Goal: Navigation & Orientation: Understand site structure

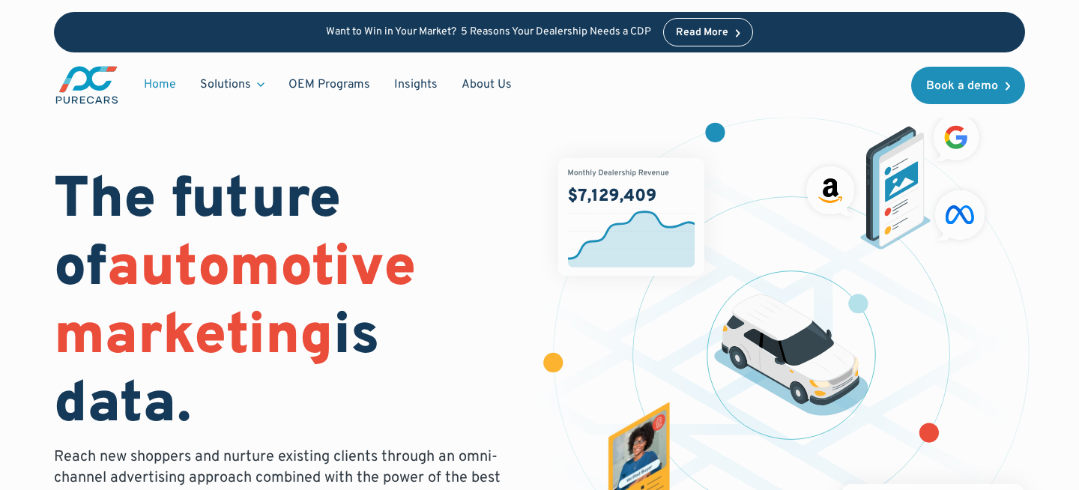
click at [697, 33] on div "Read More" at bounding box center [702, 33] width 52 height 10
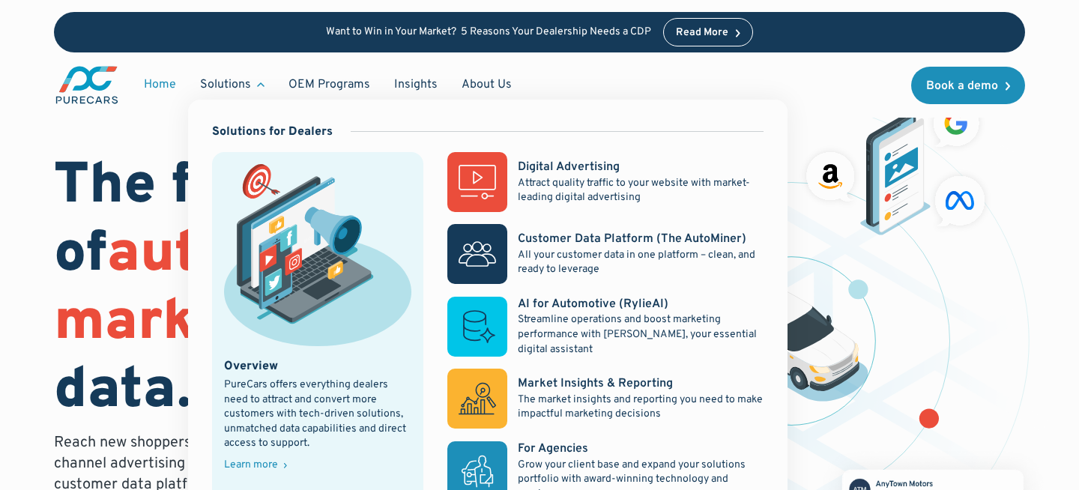
scroll to position [20, 0]
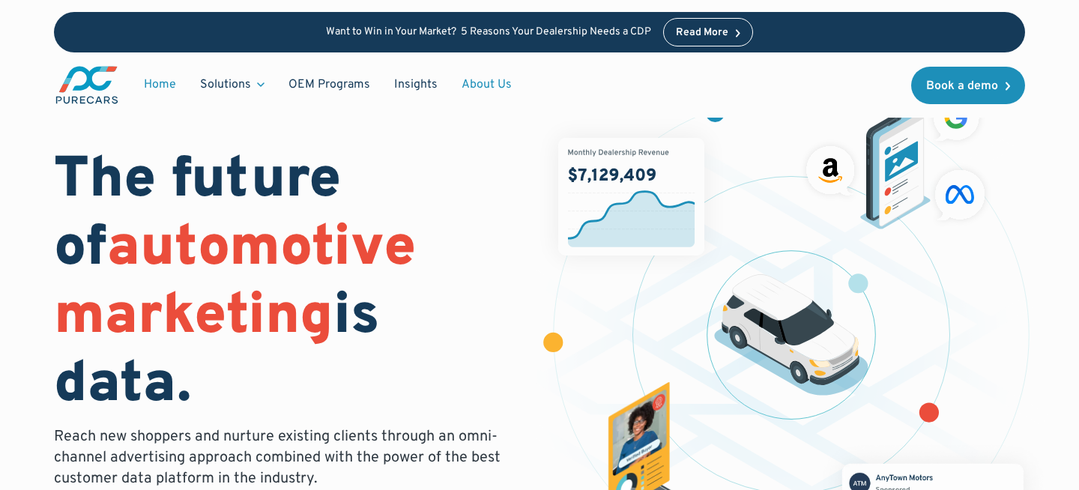
click at [498, 94] on link "About Us" at bounding box center [487, 84] width 74 height 28
click at [493, 85] on link "About Us" at bounding box center [487, 84] width 74 height 28
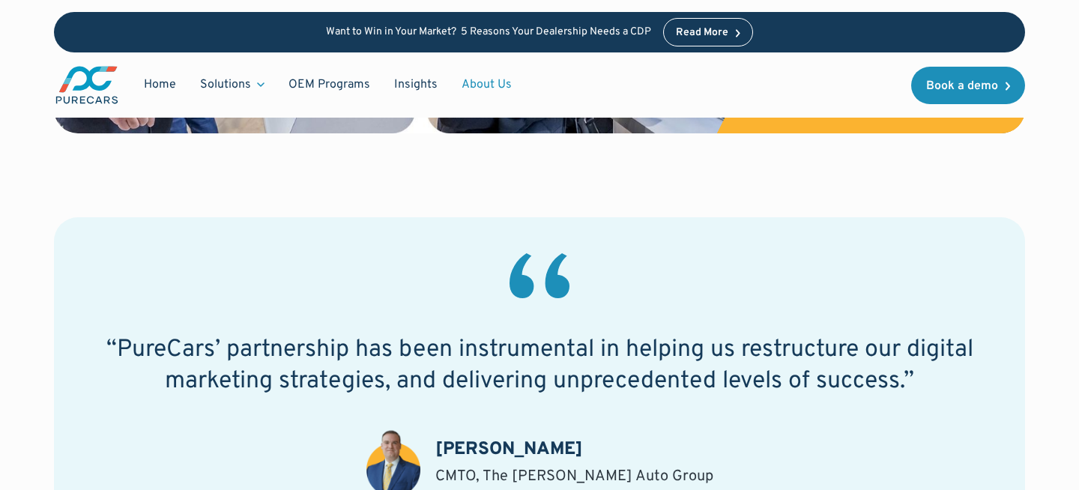
scroll to position [979, 0]
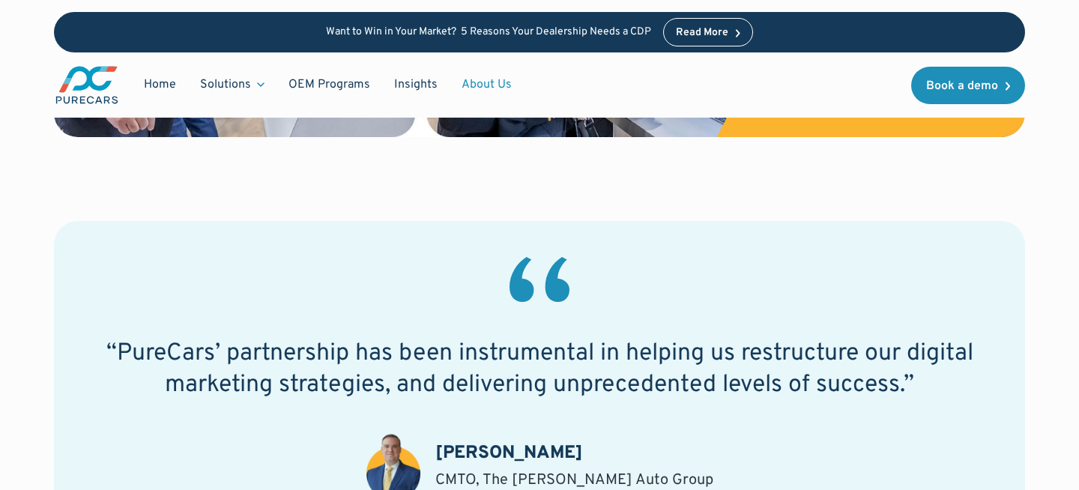
click at [431, 94] on link "Insights" at bounding box center [415, 84] width 67 height 28
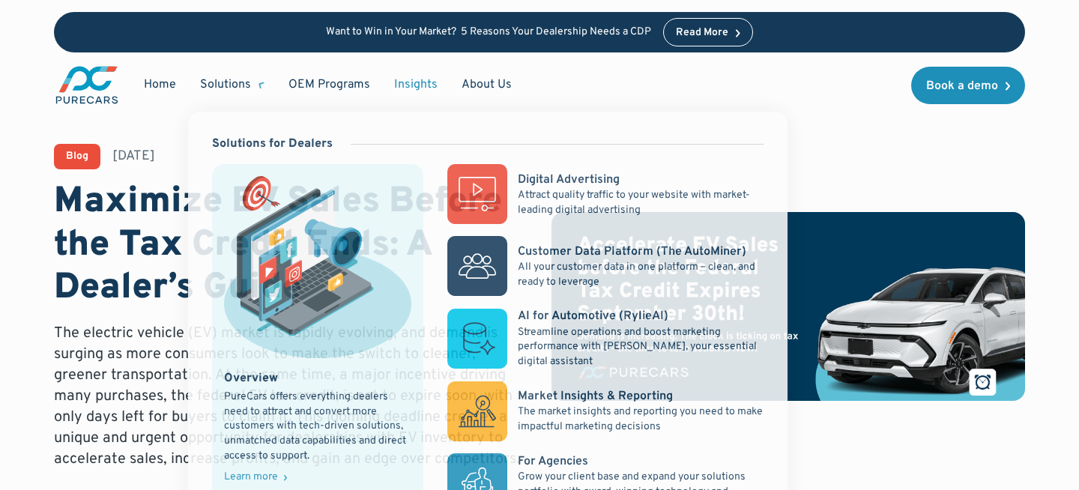
click at [243, 88] on div "Solutions" at bounding box center [225, 84] width 51 height 16
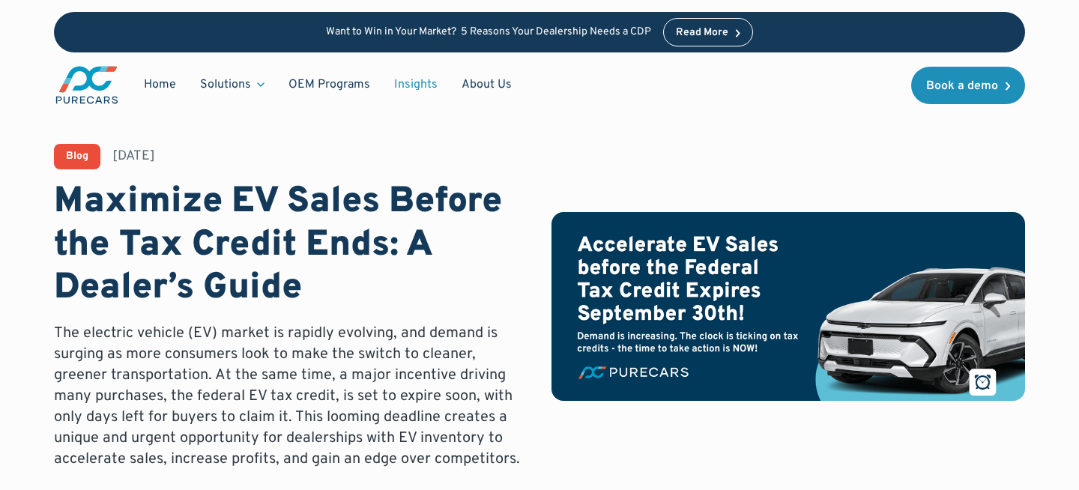
click at [243, 88] on div "Solutions" at bounding box center [225, 84] width 51 height 16
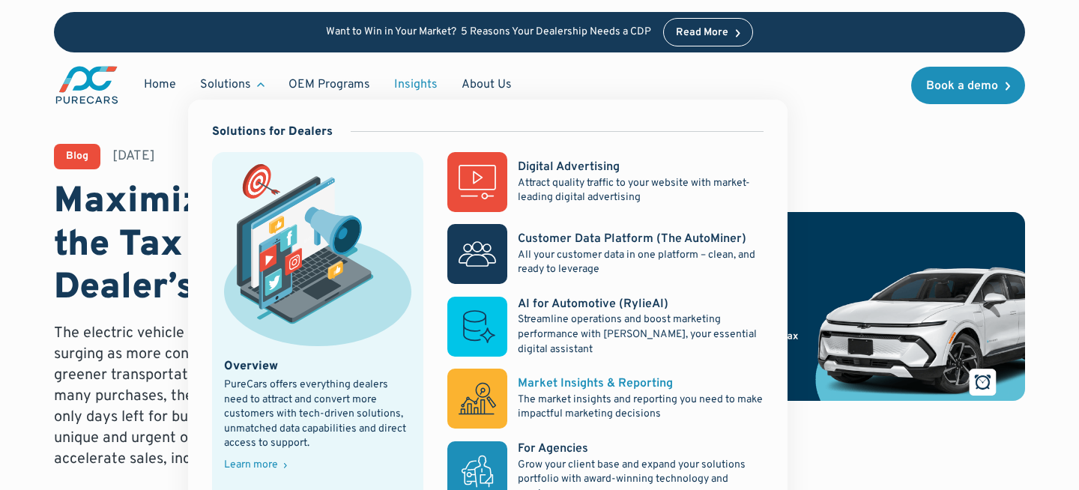
click at [481, 407] on rect at bounding box center [478, 399] width 60 height 60
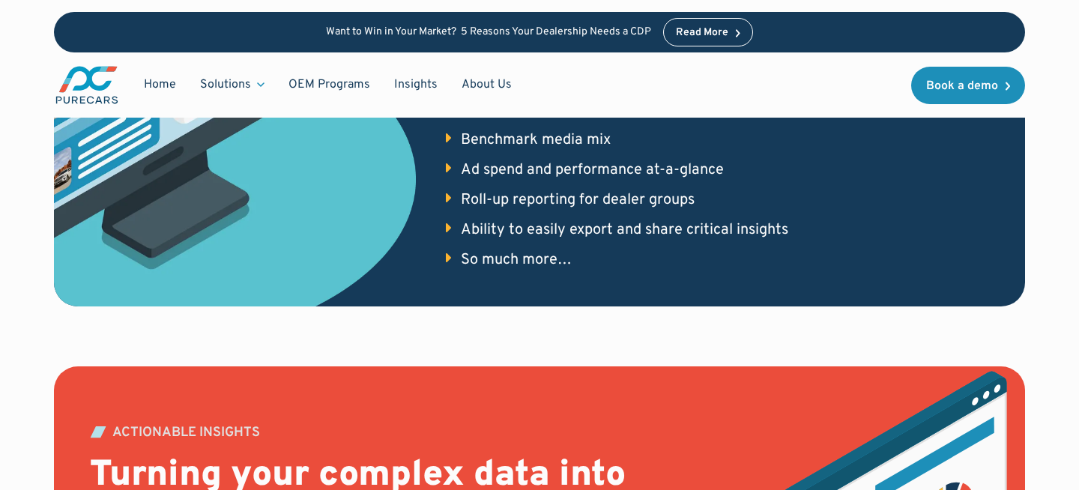
scroll to position [1400, 0]
